Goal: Obtain resource: Download file/media

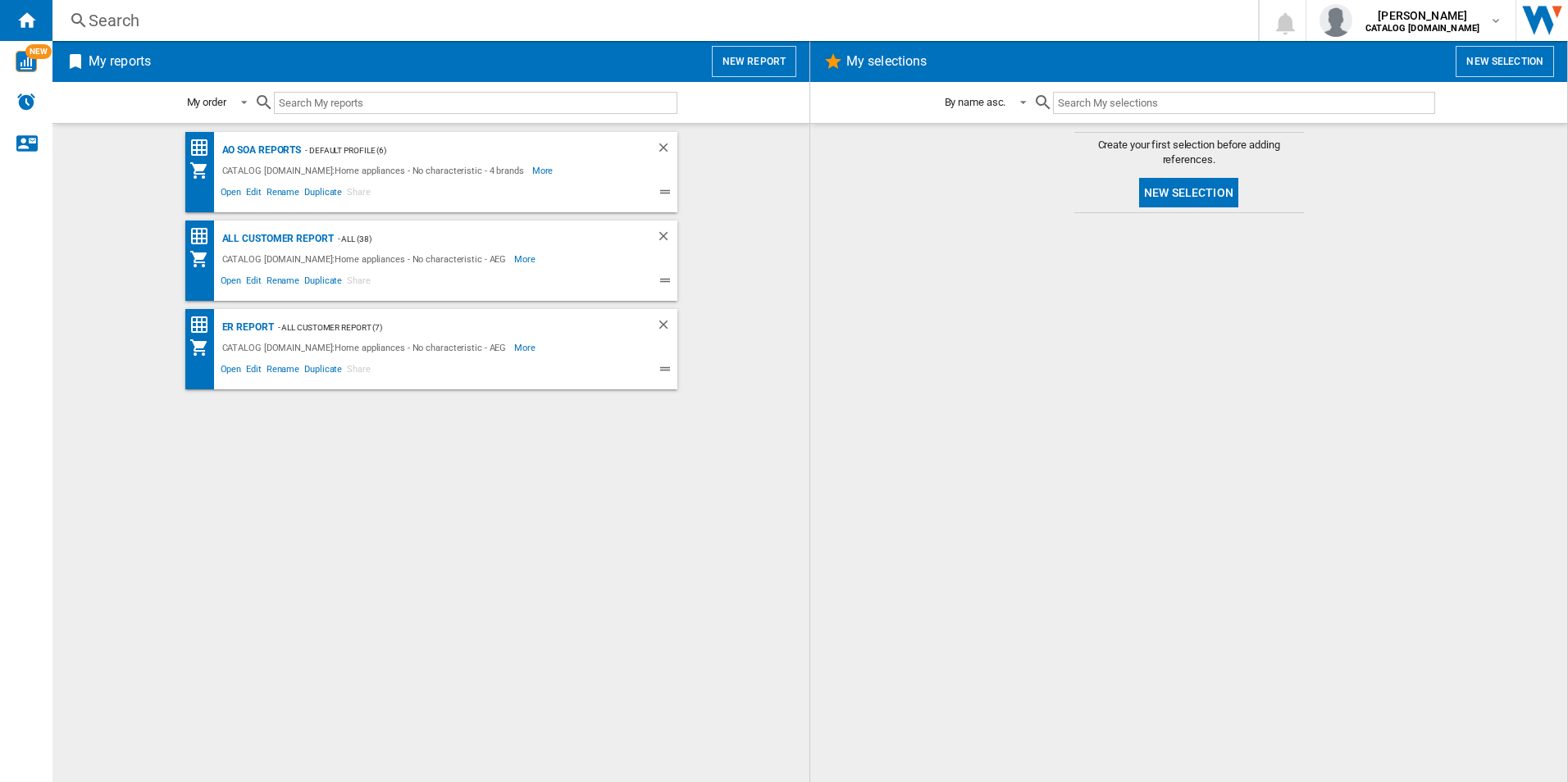
click at [1095, 458] on div at bounding box center [1187, 498] width 723 height 553
click at [577, 477] on div "AO SOA Reports - Default profile (6) CATALOG [DOMAIN_NAME]:Home appliances - No…" at bounding box center [431, 453] width 723 height 642
click at [271, 236] on div "All Customer Report" at bounding box center [275, 238] width 115 height 21
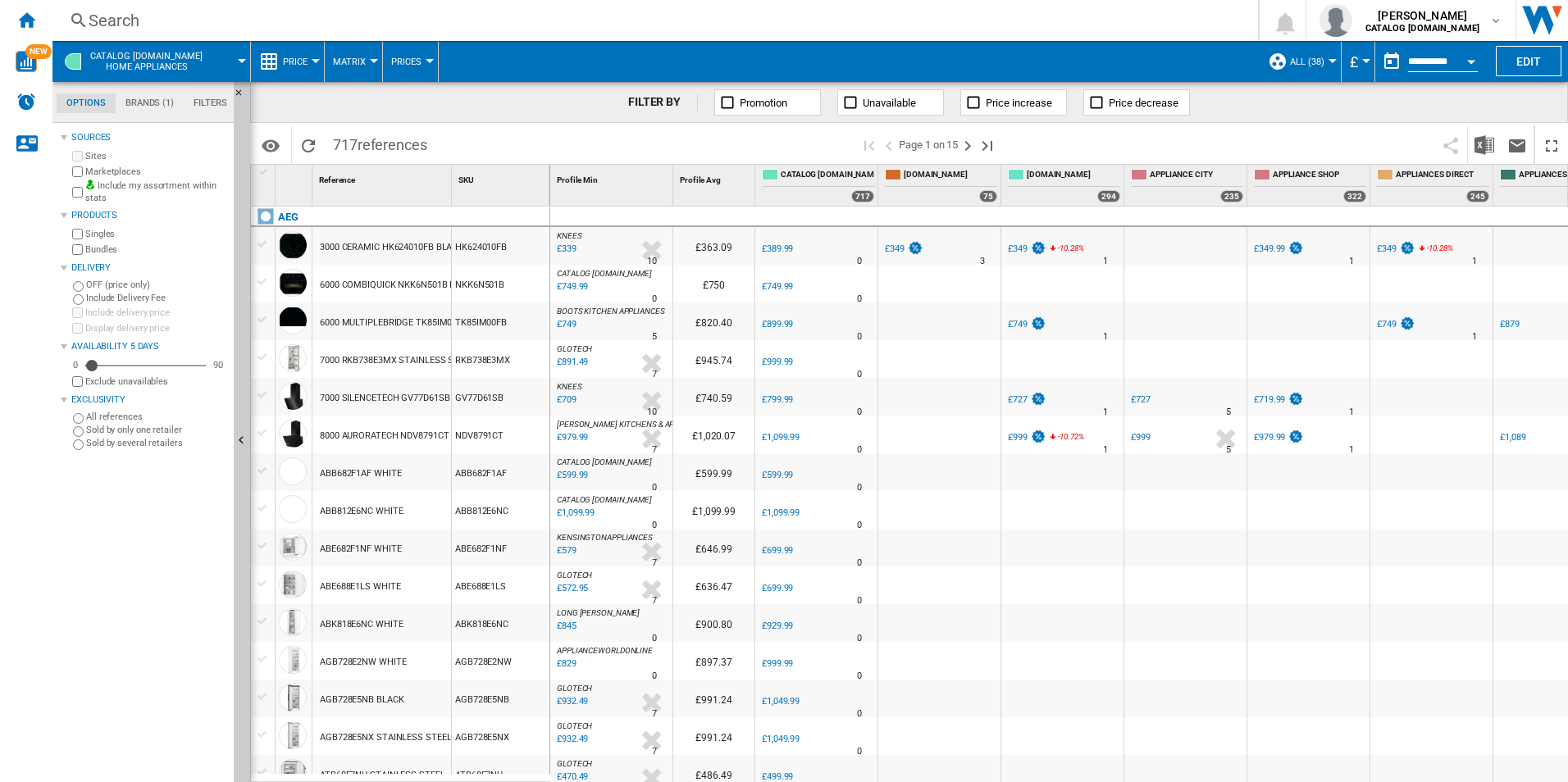
click at [1470, 60] on div "Open calendar" at bounding box center [1470, 62] width 8 height 4
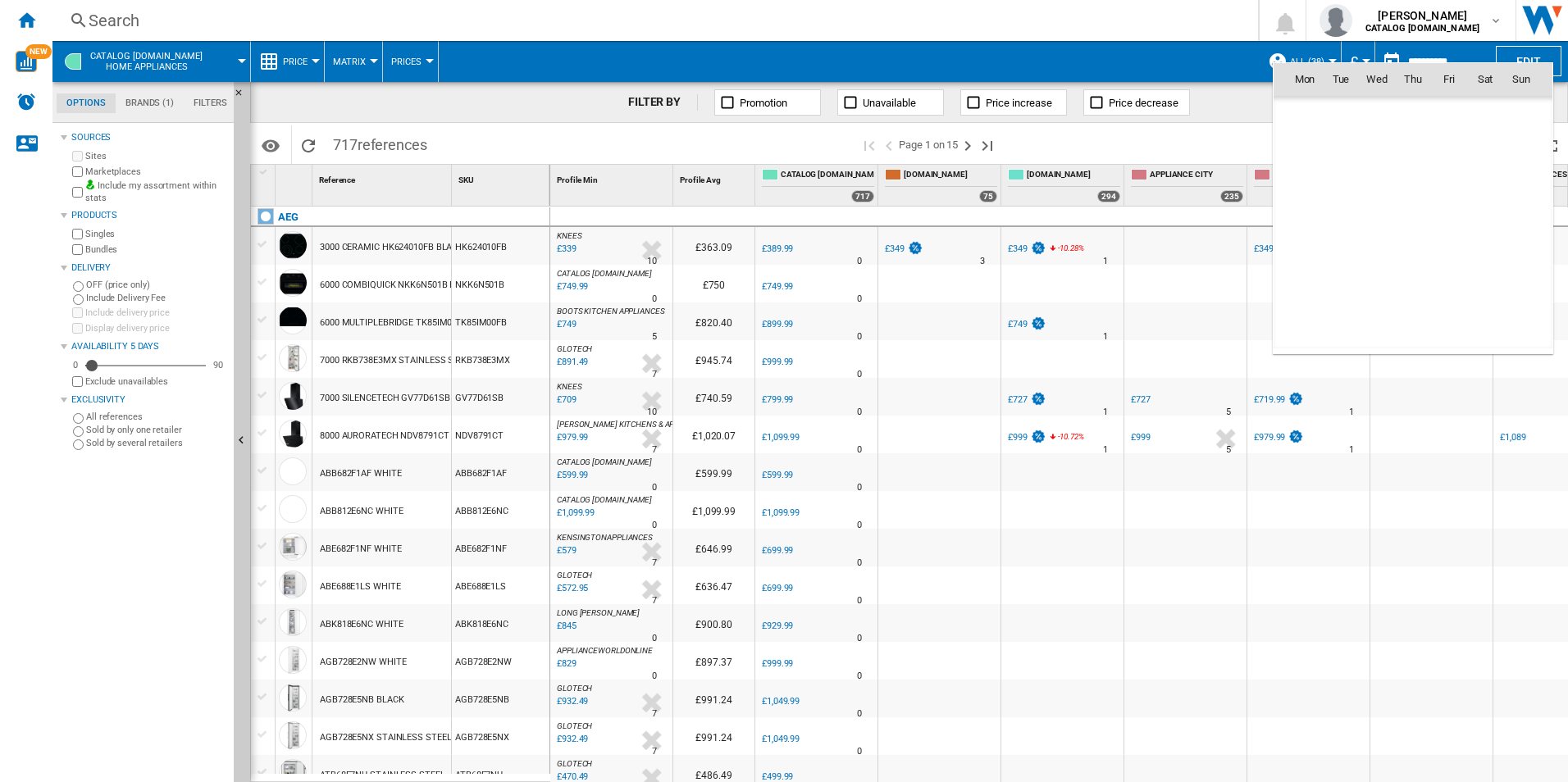
scroll to position [7821, 0]
click at [1417, 181] on span "9" at bounding box center [1413, 187] width 33 height 33
type input "**********"
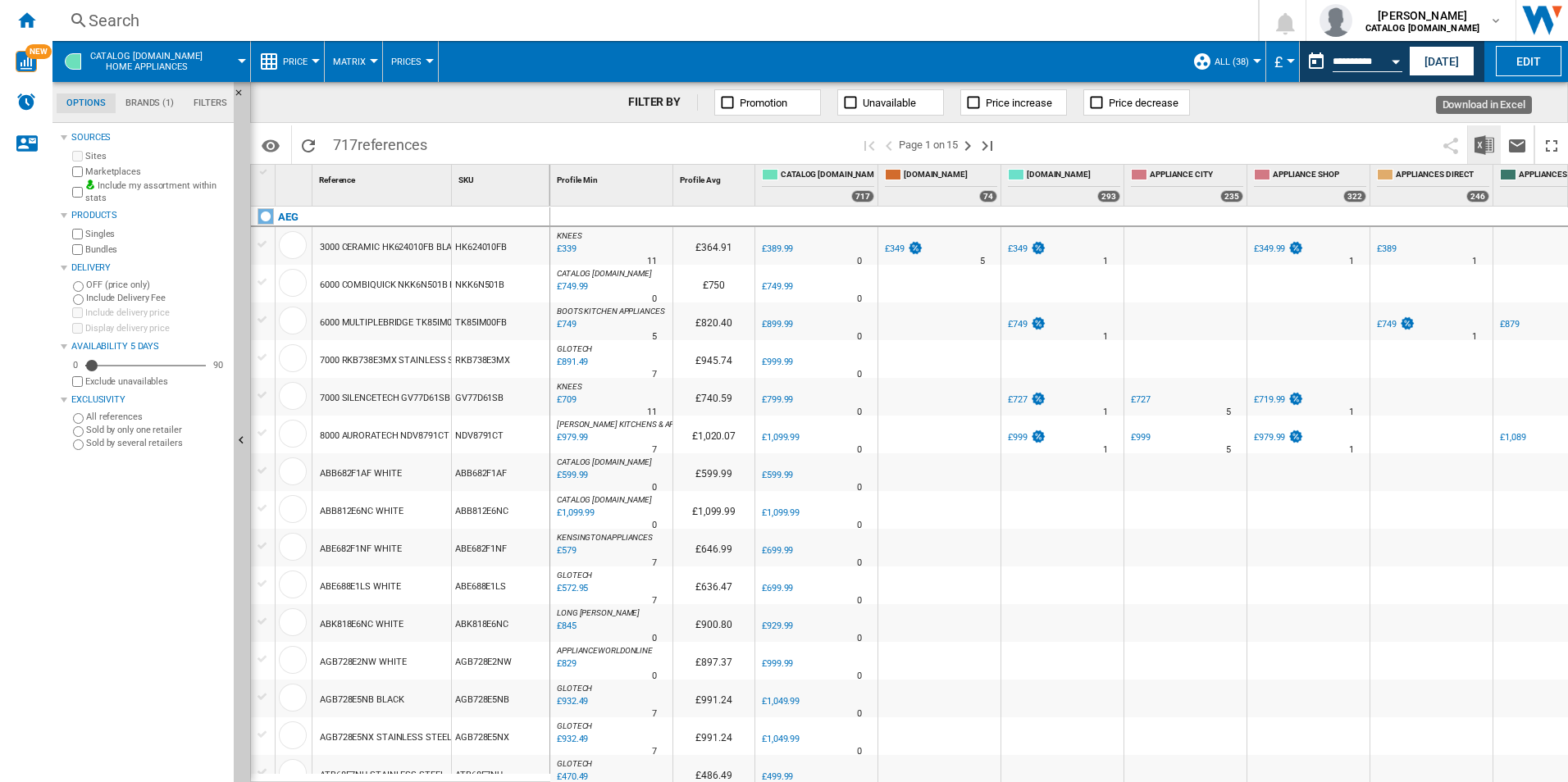
click at [1477, 144] on img "Download in Excel" at bounding box center [1484, 145] width 20 height 20
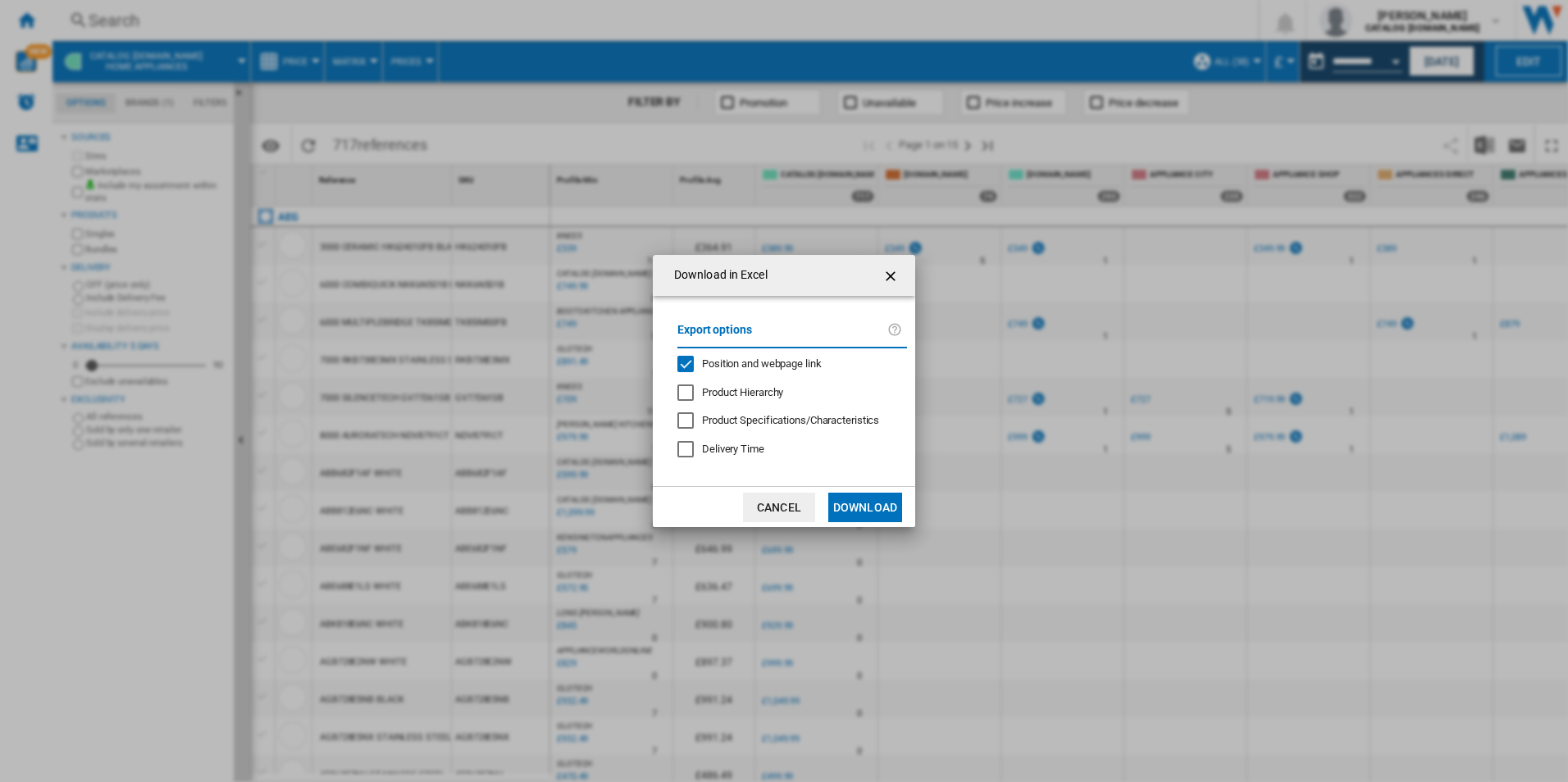
click at [802, 356] on div "Position and webpage link" at bounding box center [762, 363] width 120 height 15
click at [861, 503] on button "Download" at bounding box center [865, 508] width 74 height 29
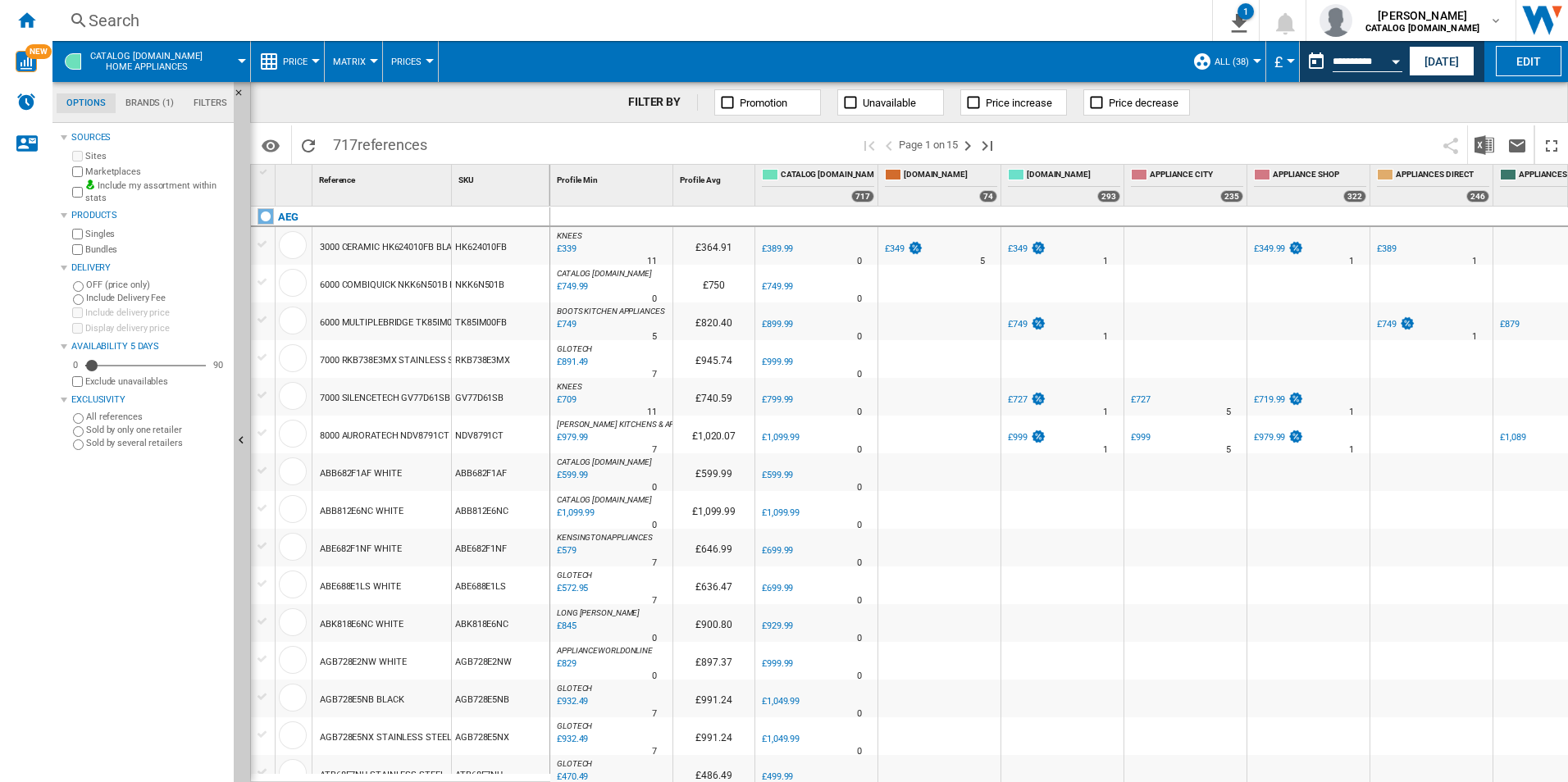
click at [1008, 742] on div at bounding box center [1061, 736] width 122 height 38
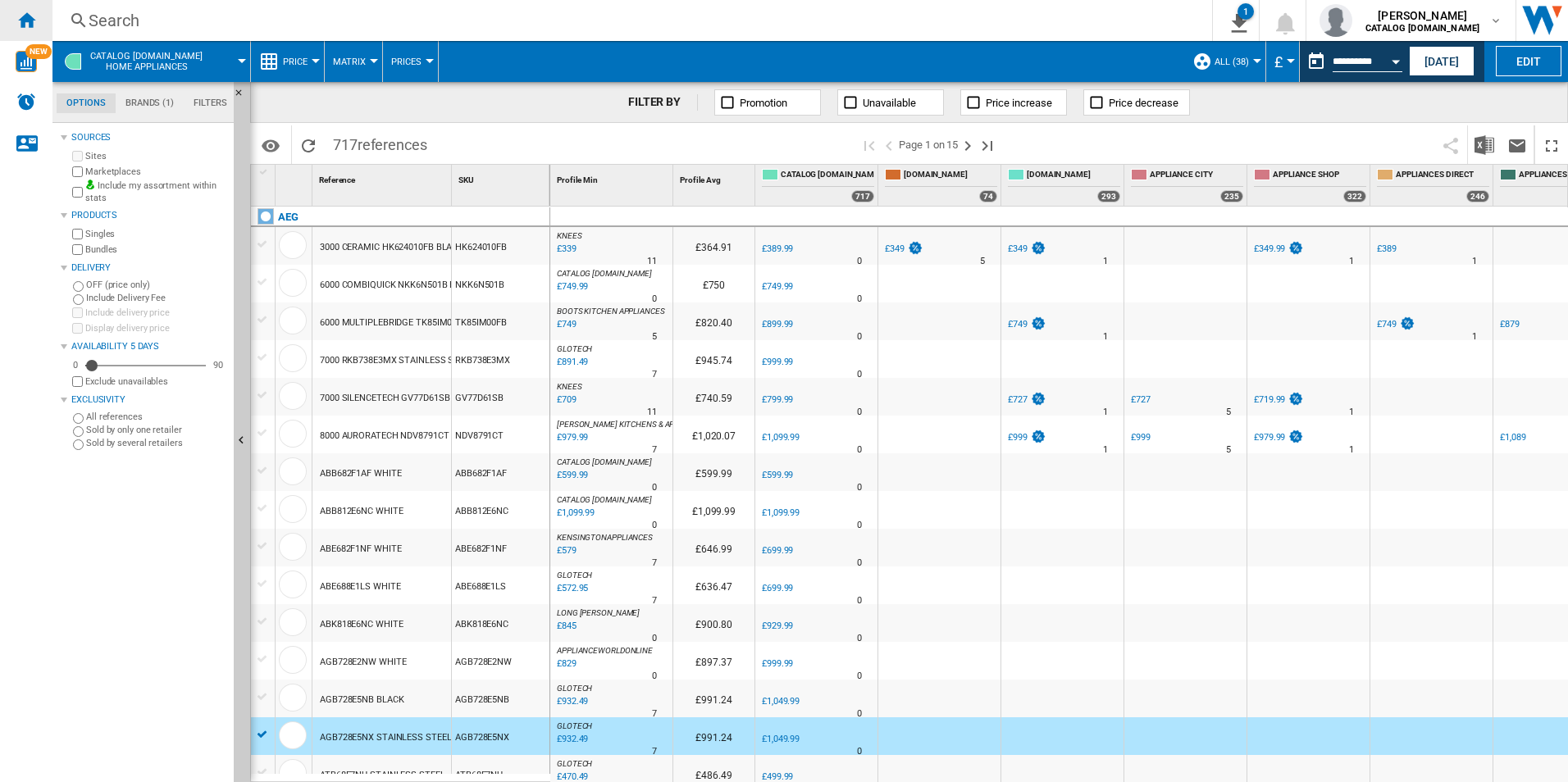
click at [33, 26] on ng-md-icon "Home" at bounding box center [26, 20] width 20 height 20
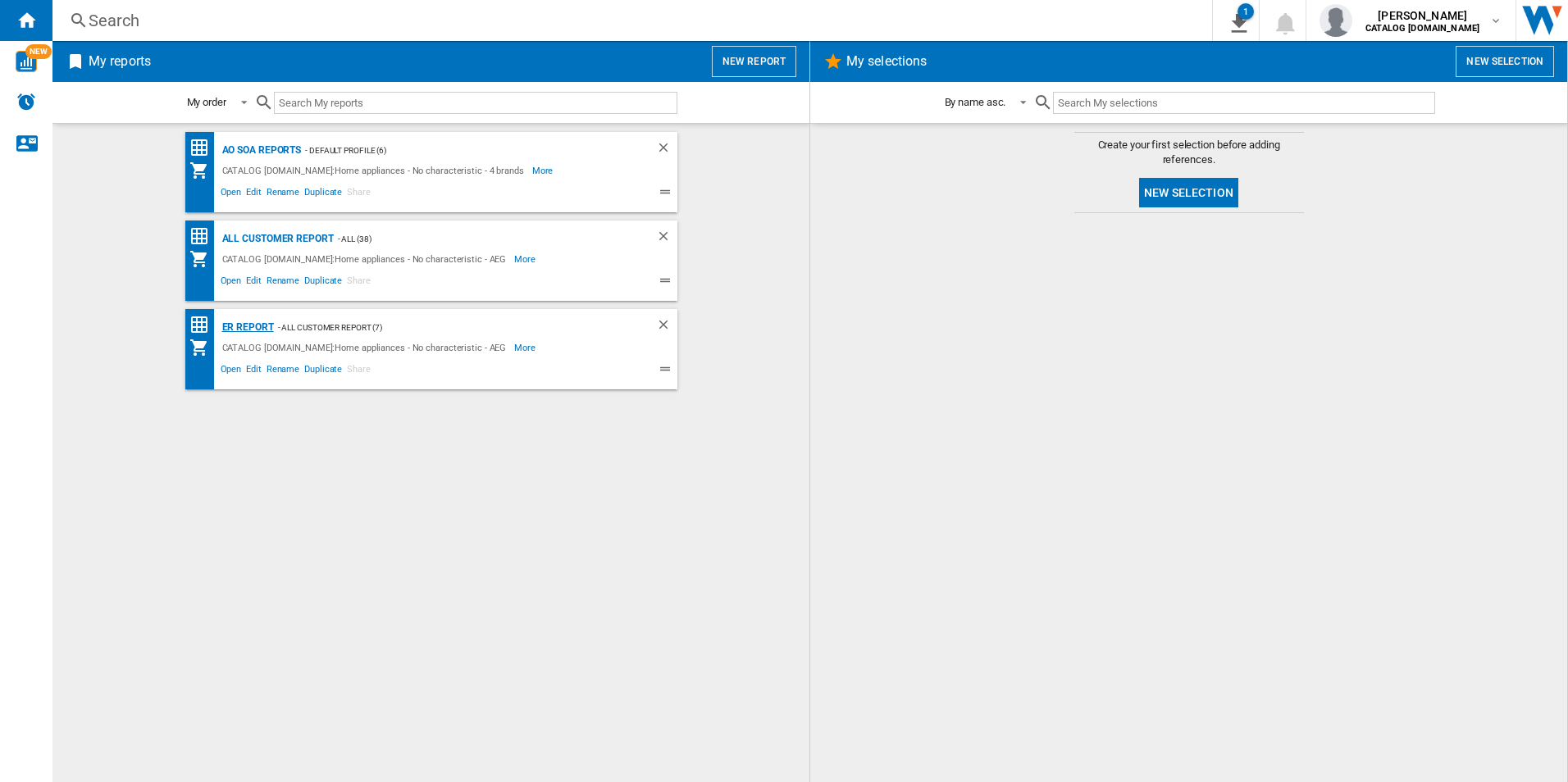
click at [269, 327] on div "ER Report" at bounding box center [245, 327] width 56 height 21
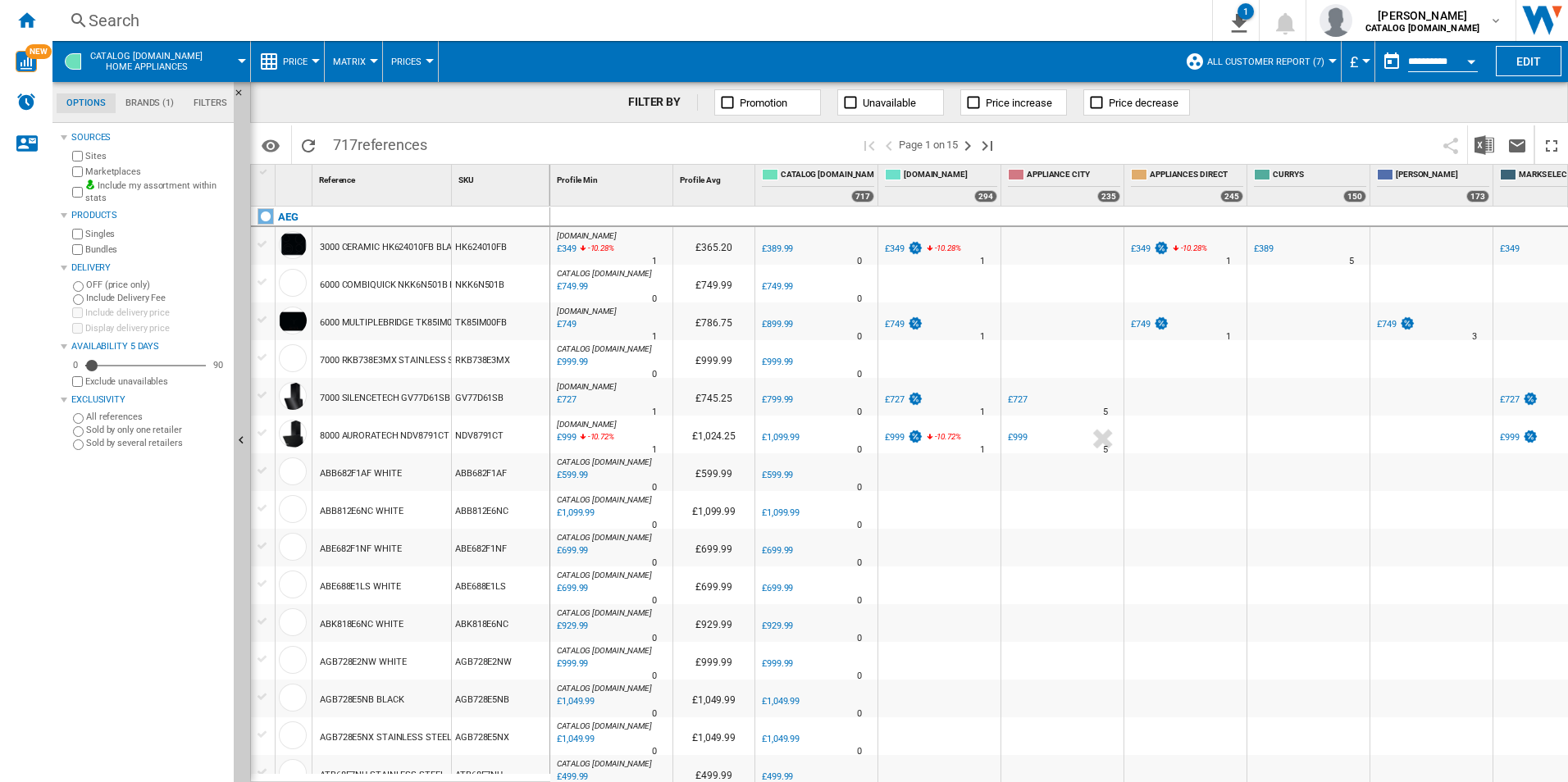
click at [1477, 60] on button "Open calendar" at bounding box center [1470, 59] width 29 height 29
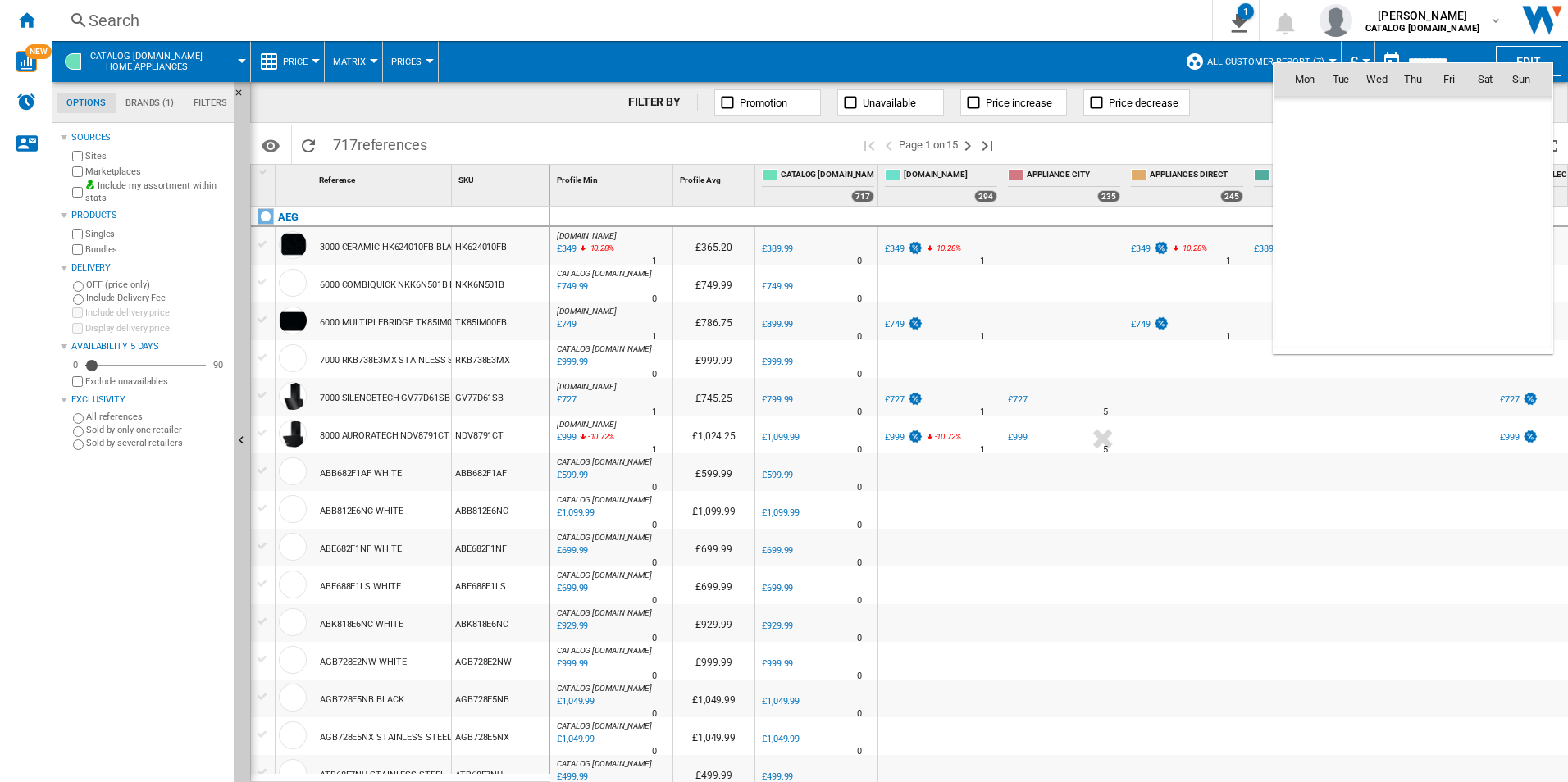
scroll to position [7821, 0]
click at [1414, 180] on span "9" at bounding box center [1413, 187] width 33 height 33
type input "**********"
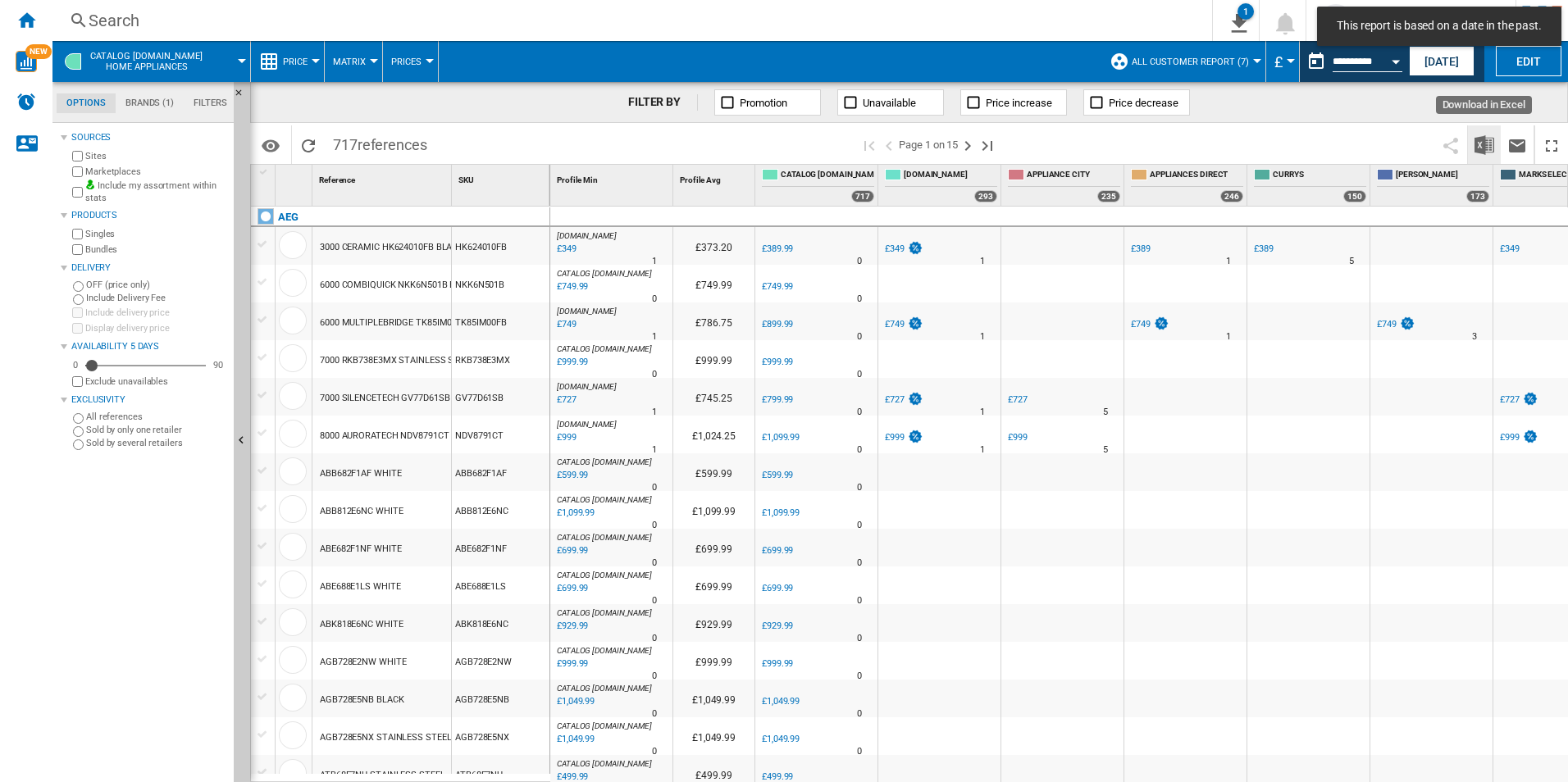
click at [1472, 148] on button "Download in Excel" at bounding box center [1484, 144] width 33 height 38
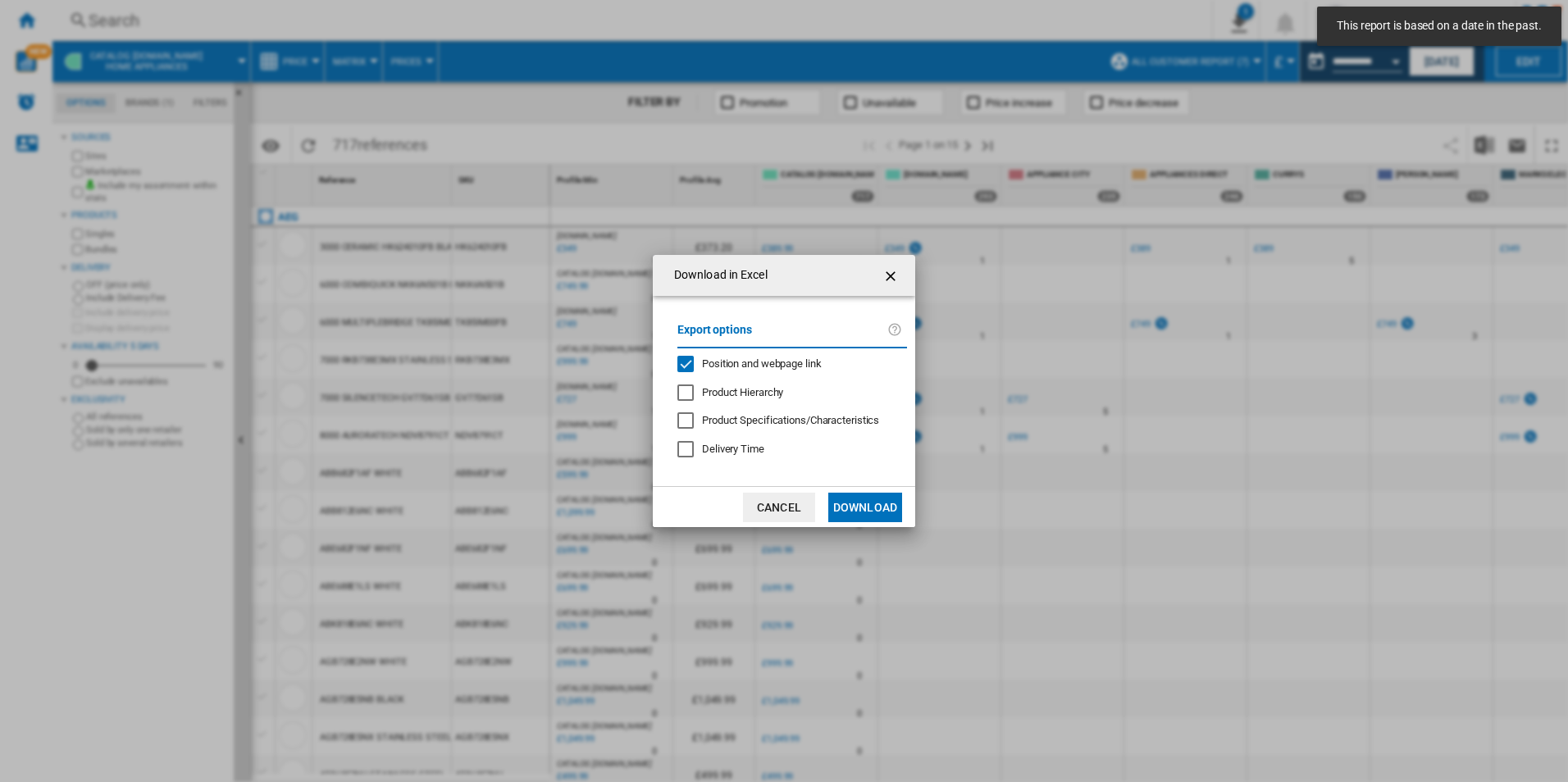
click at [796, 365] on span "Position and webpage link" at bounding box center [762, 363] width 120 height 13
click at [890, 507] on button "Download" at bounding box center [865, 508] width 74 height 29
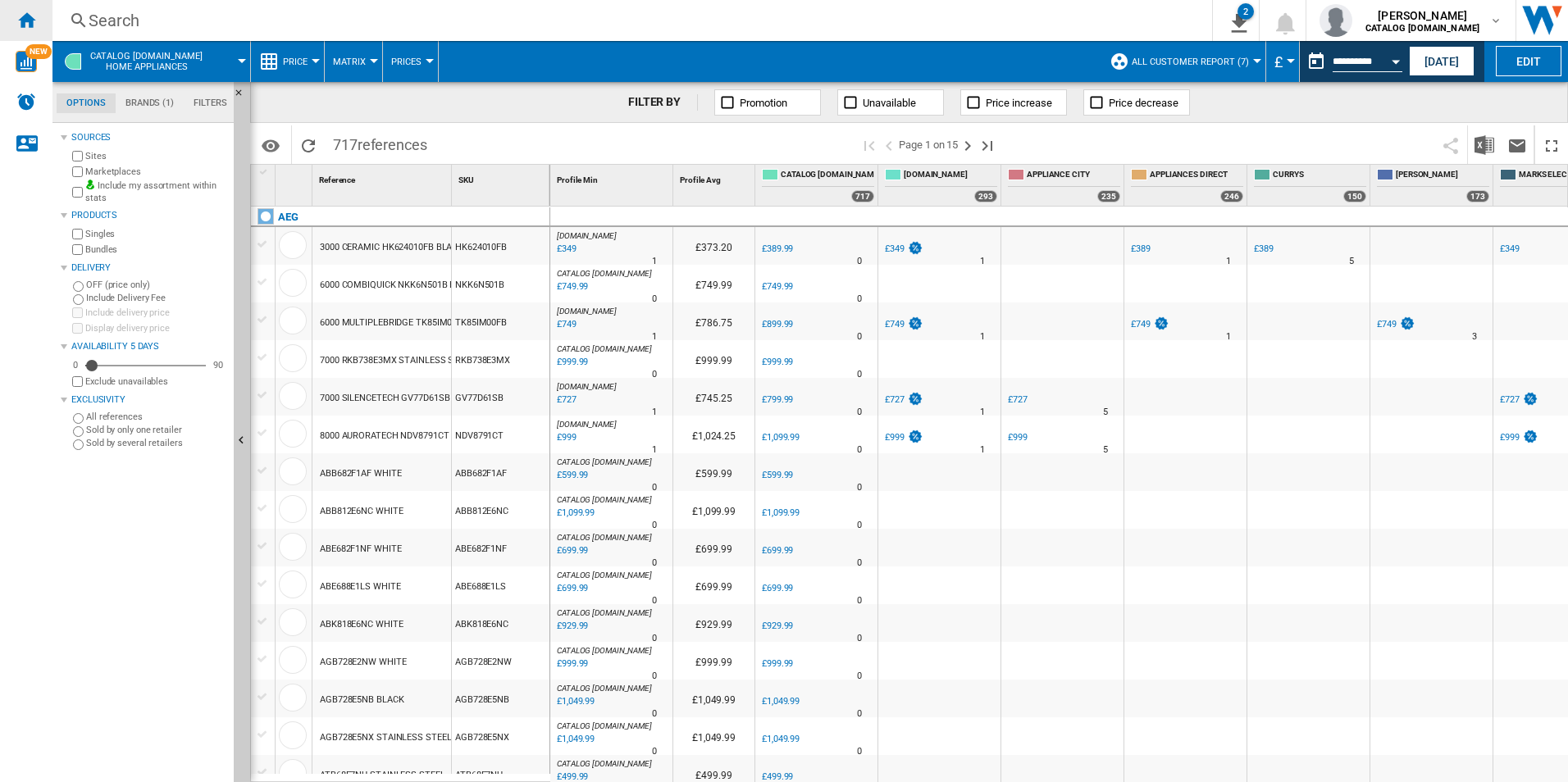
click at [23, 21] on ng-md-icon "Home" at bounding box center [26, 20] width 20 height 20
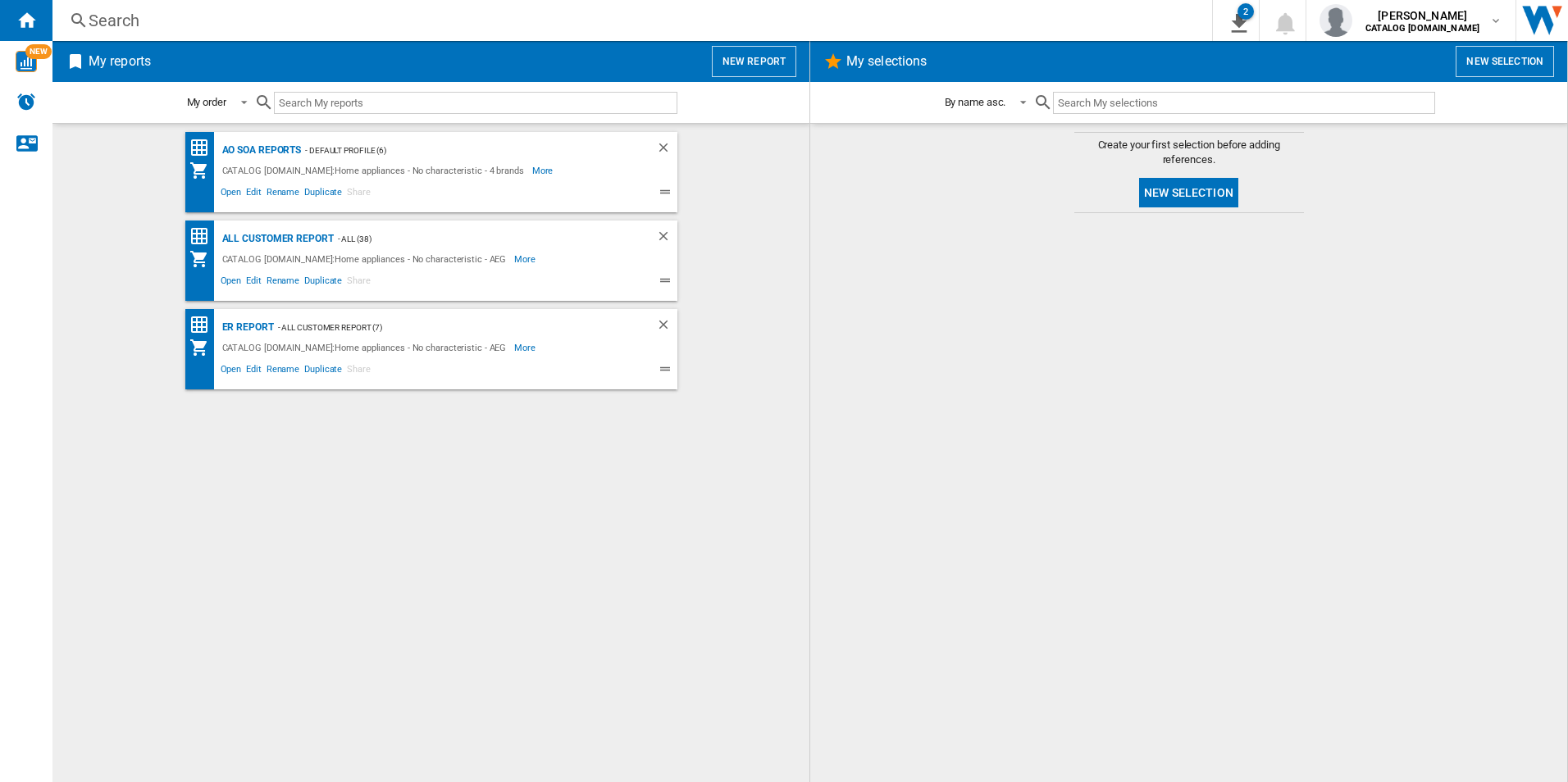
click at [524, 494] on div "AO SOA Reports - Default profile (6) CATALOG [DOMAIN_NAME]:Home appliances - No…" at bounding box center [431, 453] width 723 height 642
